Goal: Task Accomplishment & Management: Use online tool/utility

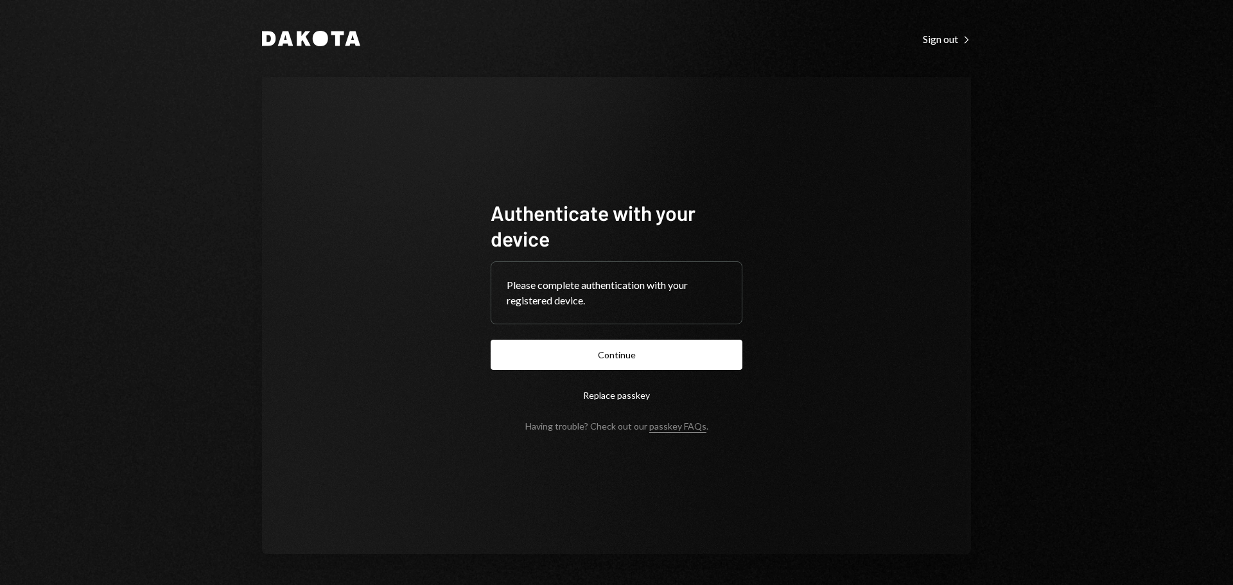
click at [631, 372] on form "Authenticate with your device Please complete authentication with your register…" at bounding box center [617, 316] width 252 height 232
click at [673, 350] on button "Continue" at bounding box center [617, 355] width 252 height 30
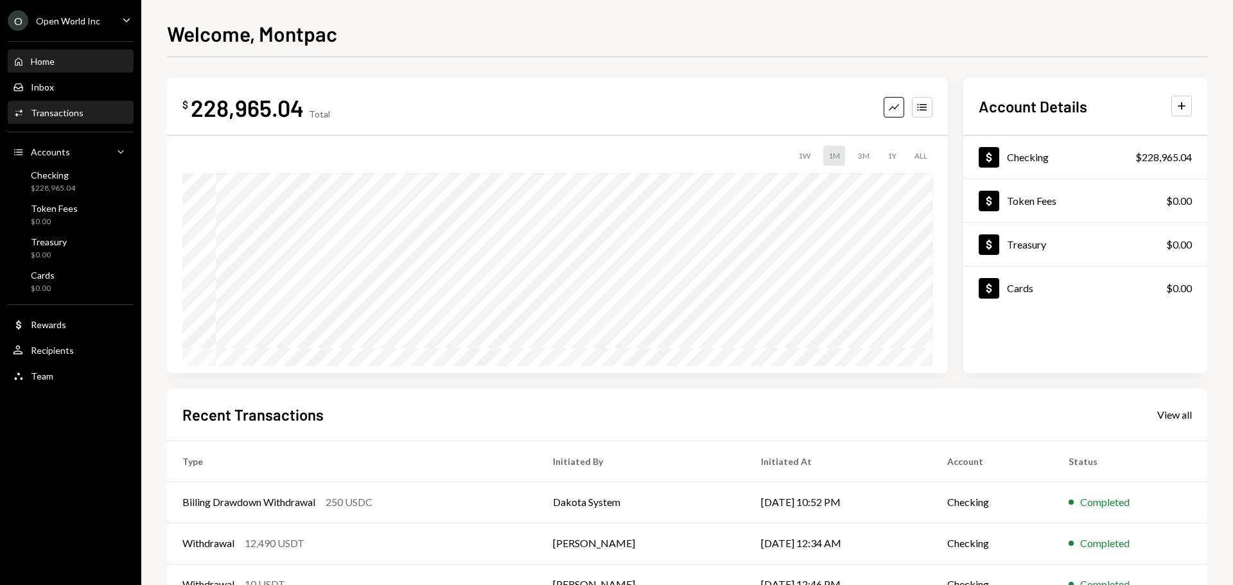
click at [70, 108] on div "Transactions" at bounding box center [57, 112] width 53 height 11
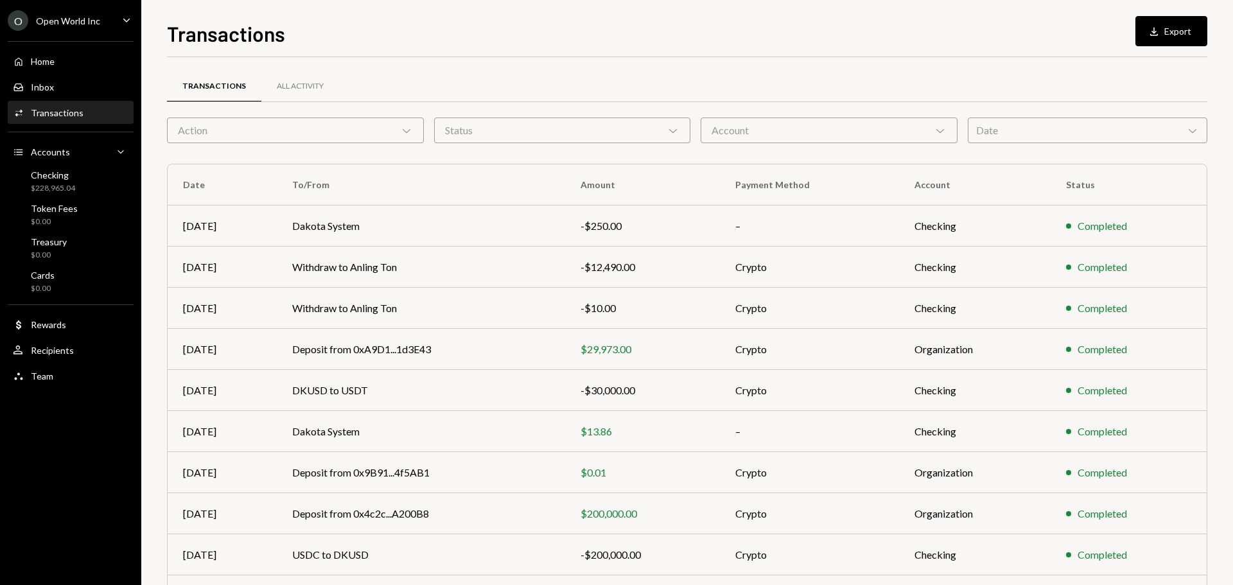
click at [850, 117] on div "Account Chevron Down" at bounding box center [828, 130] width 257 height 26
click at [998, 137] on div "Date Chevron Down" at bounding box center [1087, 130] width 239 height 26
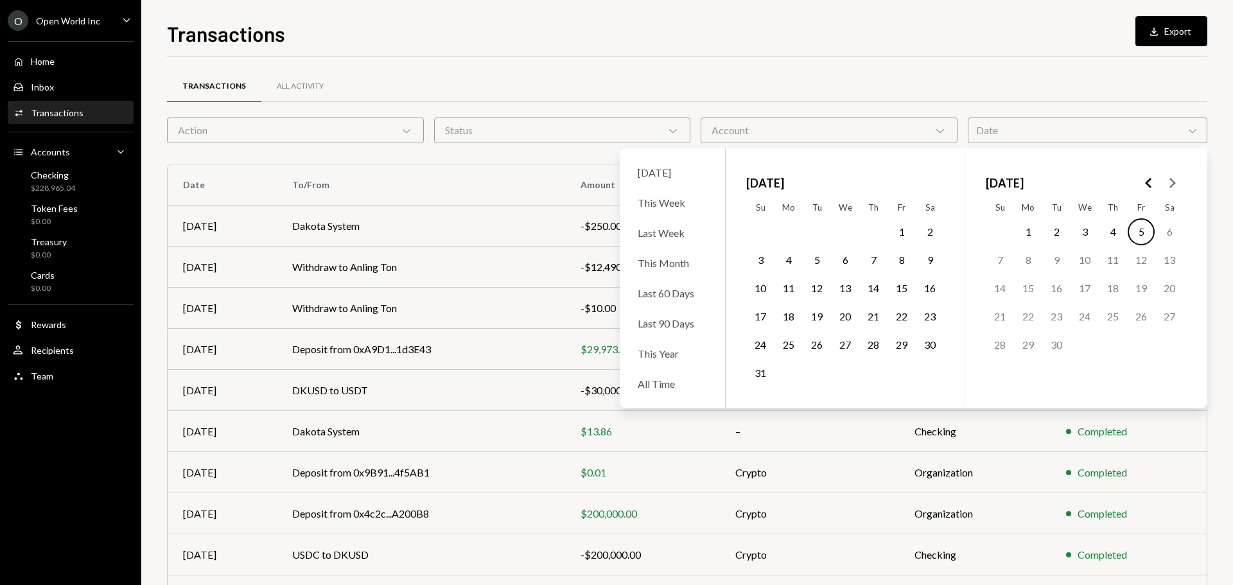
click at [1023, 228] on button "1" at bounding box center [1027, 231] width 27 height 27
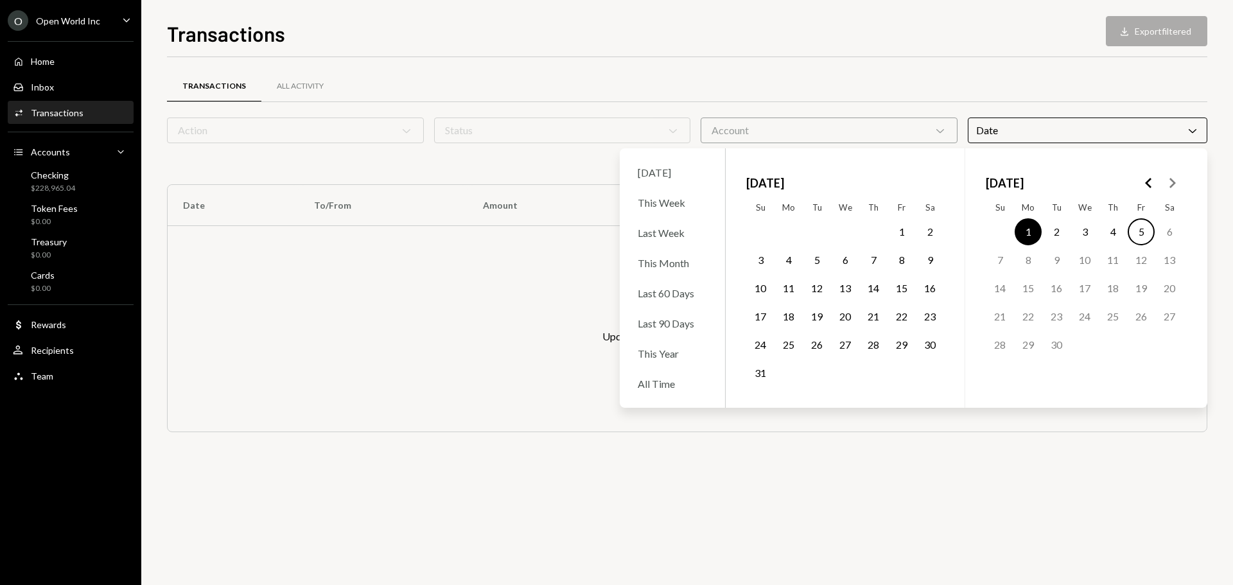
click at [1144, 233] on button "5" at bounding box center [1140, 231] width 27 height 27
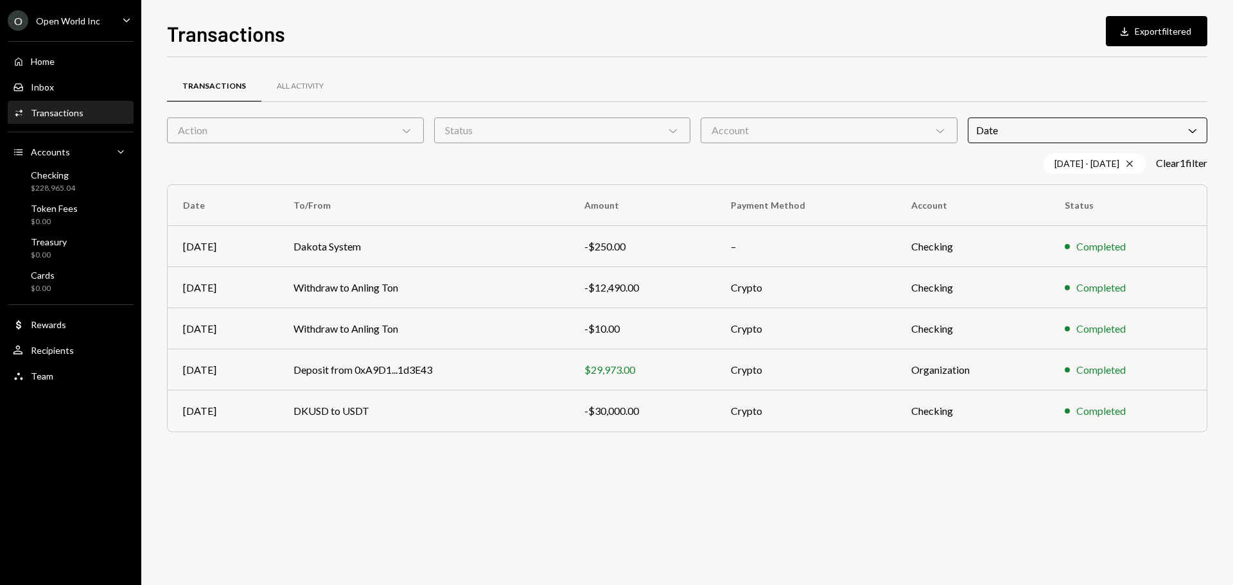
click at [868, 135] on div "Account Chevron Down" at bounding box center [828, 130] width 257 height 26
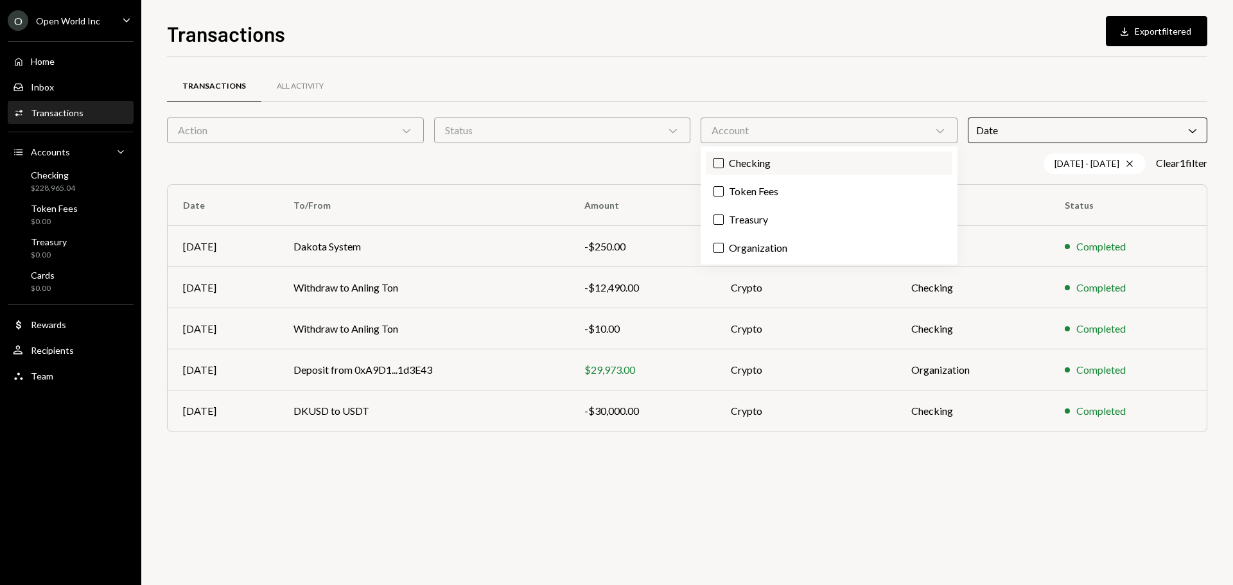
click at [787, 167] on label "Checking" at bounding box center [829, 163] width 247 height 23
click at [724, 167] on button "Checking" at bounding box center [718, 163] width 10 height 10
click at [656, 128] on div "Status Chevron Down" at bounding box center [562, 130] width 257 height 26
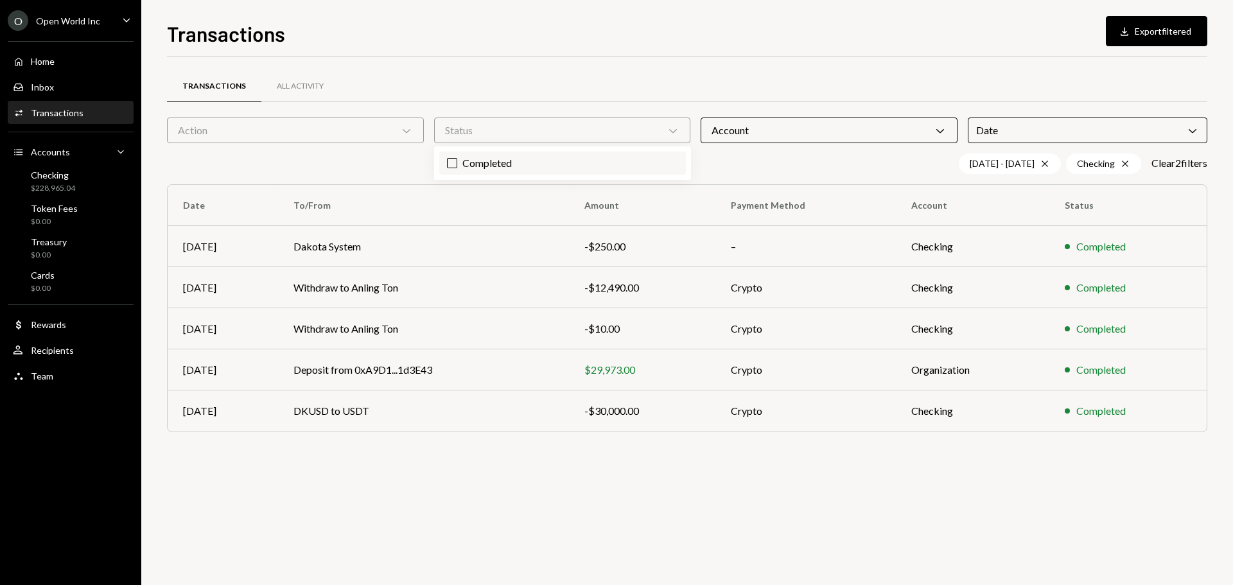
click at [495, 166] on label "Completed" at bounding box center [562, 163] width 247 height 23
click at [457, 166] on button "Completed" at bounding box center [452, 163] width 10 height 10
click at [392, 137] on div "Action Chevron Down" at bounding box center [295, 130] width 257 height 26
click at [545, 59] on div "Transactions All Activity Action Chevron Down Status Chevron Down Account Chevr…" at bounding box center [687, 257] width 1040 height 401
click at [1161, 38] on button "Download Export filtered" at bounding box center [1156, 31] width 101 height 30
